Goal: Task Accomplishment & Management: Use online tool/utility

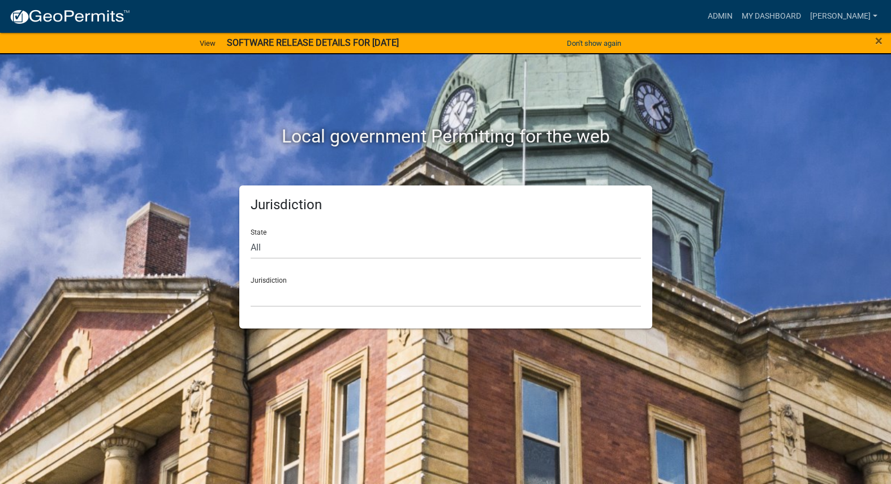
drag, startPoint x: 746, startPoint y: 2, endPoint x: 743, endPoint y: 25, distance: 23.4
click at [746, 2] on nav "more_horiz Admin My Dashboard [PERSON_NAME] Admin Account Logout" at bounding box center [445, 16] width 891 height 33
click at [737, 24] on link "Admin" at bounding box center [720, 17] width 34 height 22
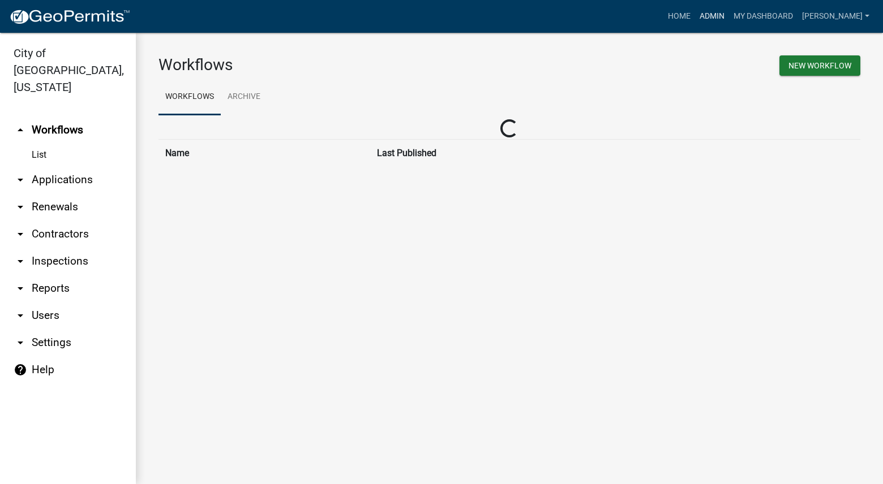
click at [729, 14] on link "Admin" at bounding box center [712, 17] width 34 height 22
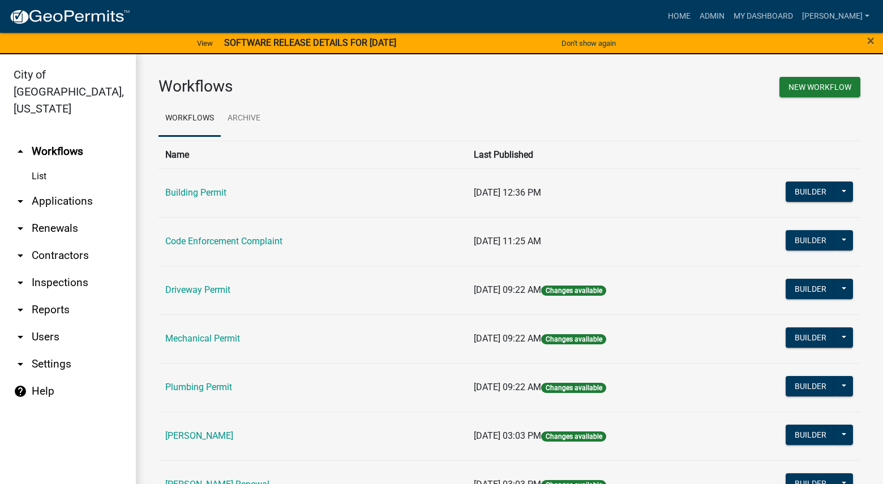
click at [246, 233] on td "Code Enforcement Complaint" at bounding box center [312, 241] width 308 height 49
click at [248, 238] on link "Code Enforcement Complaint" at bounding box center [223, 241] width 117 height 11
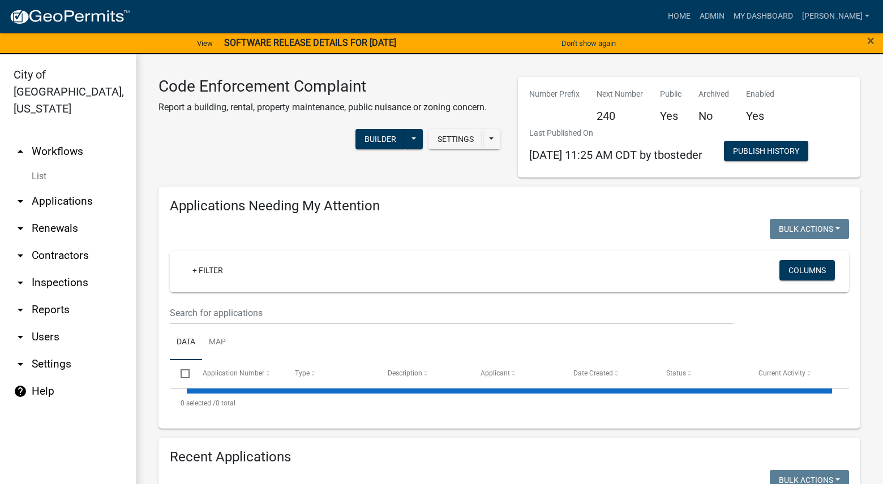
select select "3: 100"
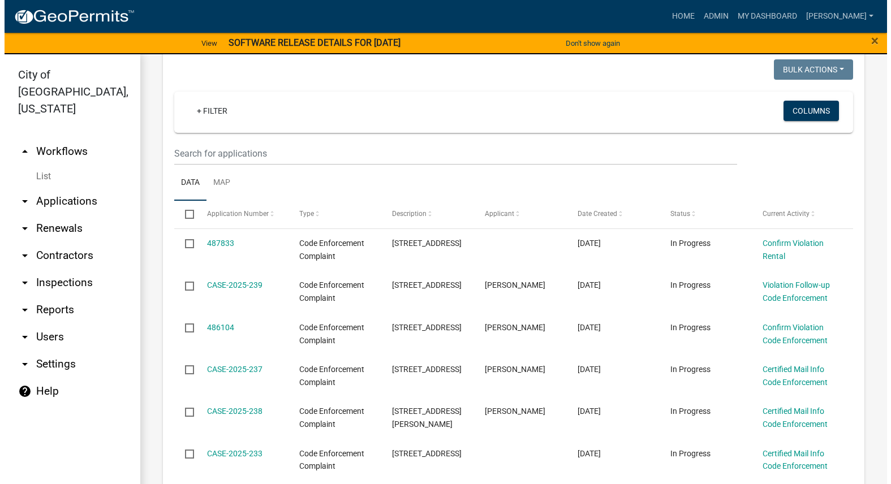
scroll to position [170, 0]
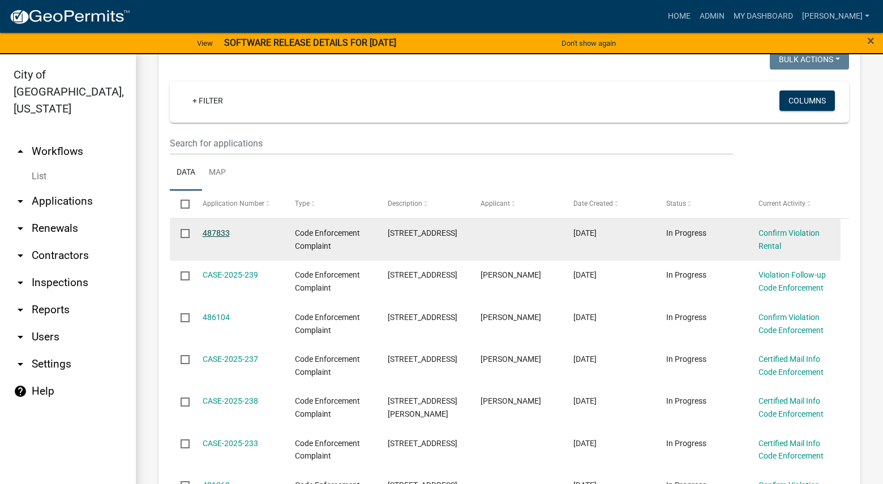
click at [221, 235] on link "487833" at bounding box center [216, 233] width 27 height 9
